Goal: Information Seeking & Learning: Learn about a topic

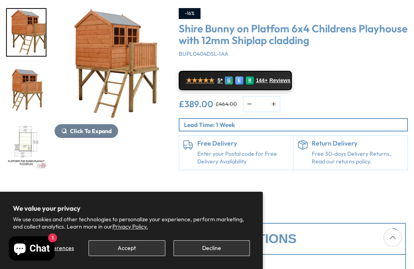
scroll to position [108, 0]
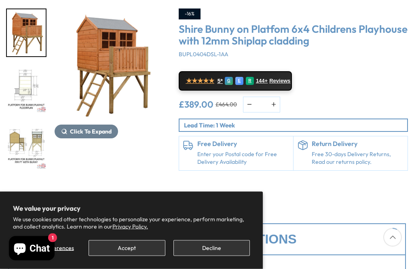
click at [36, 153] on img "4 / 4" at bounding box center [26, 146] width 39 height 47
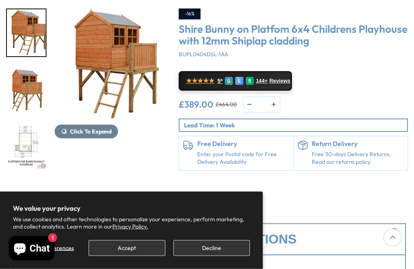
click at [102, 167] on div "Click To Expand" at bounding box center [111, 90] width 112 height 162
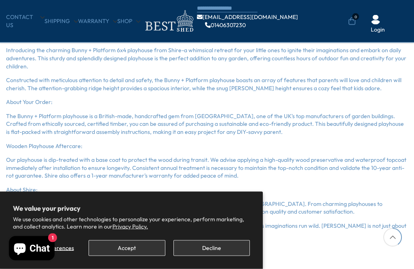
scroll to position [513, 0]
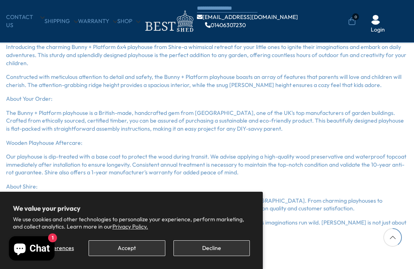
click at [206, 256] on button "Decline" at bounding box center [212, 248] width 76 height 16
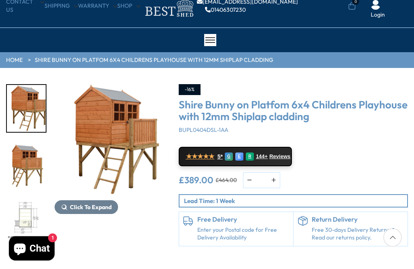
scroll to position [33, 0]
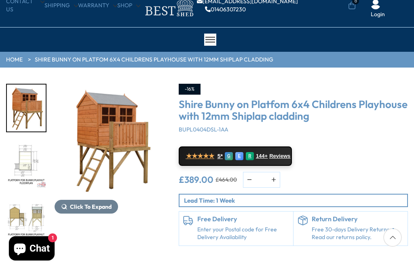
click at [28, 214] on img "4 / 4" at bounding box center [26, 221] width 39 height 47
click at [16, 164] on img "3 / 4" at bounding box center [26, 164] width 39 height 47
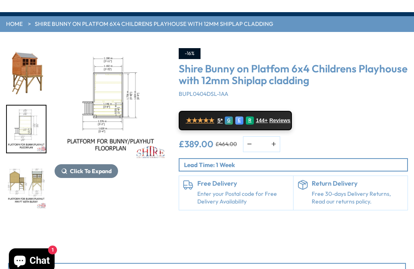
scroll to position [0, 0]
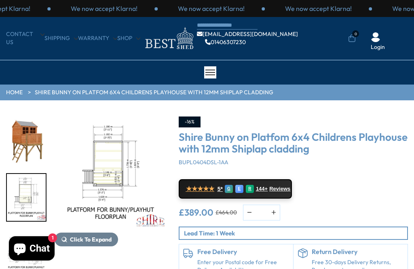
click at [202, 188] on span "★★★★★" at bounding box center [200, 189] width 28 height 8
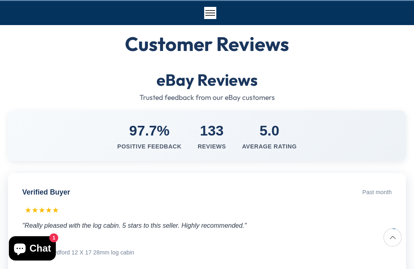
scroll to position [80, 0]
